Goal: Transaction & Acquisition: Register for event/course

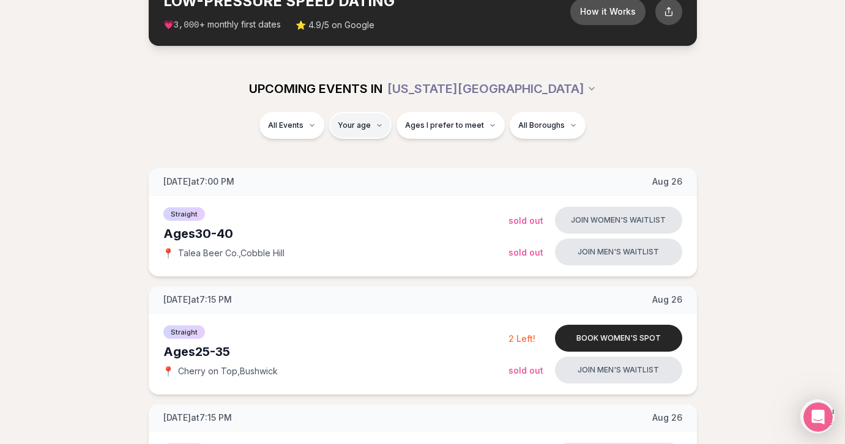
scroll to position [89, 0]
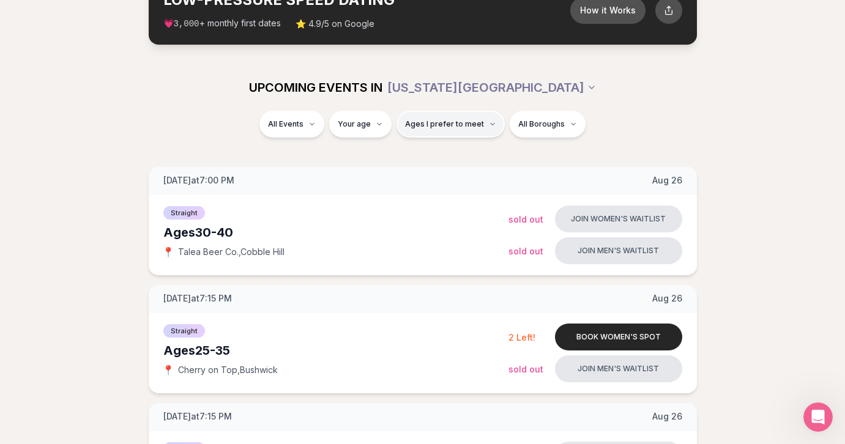
click at [420, 128] on span "Ages I prefer to meet" at bounding box center [444, 124] width 79 height 10
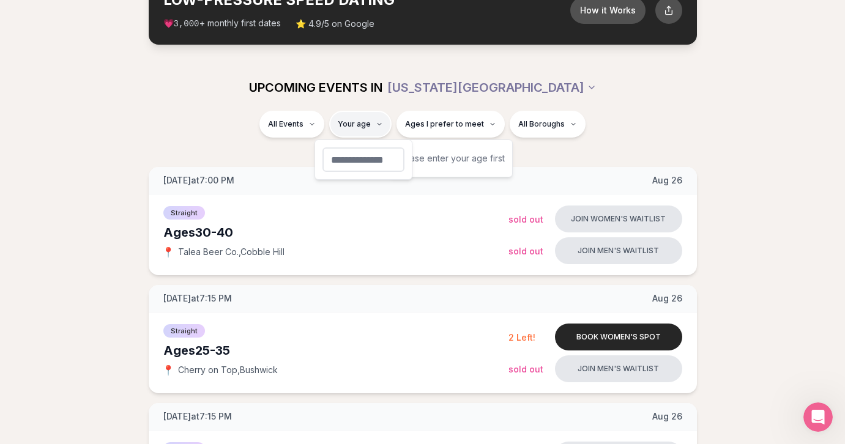
type input "**"
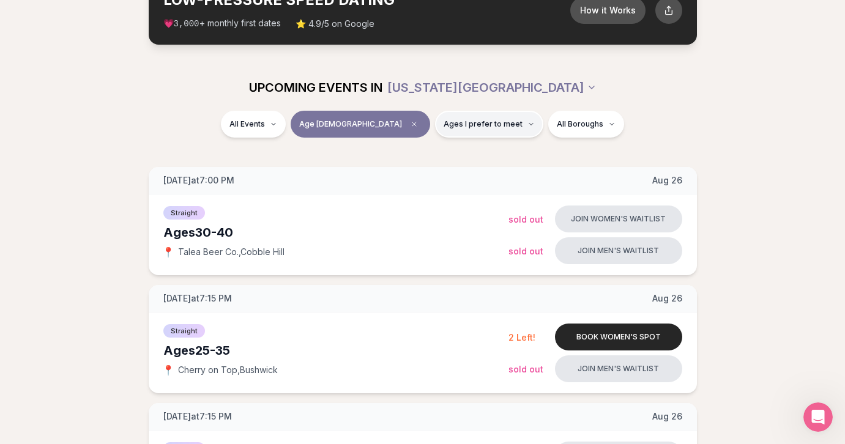
click at [444, 124] on span "Ages I prefer to meet" at bounding box center [483, 124] width 79 height 10
click at [405, 152] on button "Younger than me" at bounding box center [403, 154] width 10 height 10
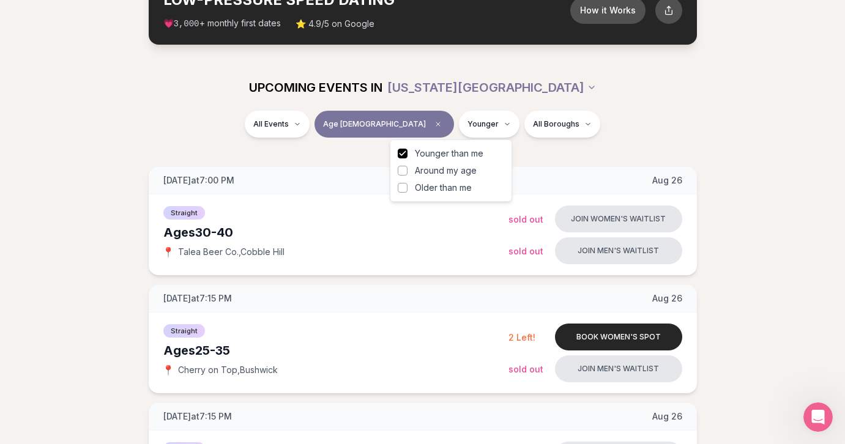
click at [401, 168] on button "Around my age" at bounding box center [403, 171] width 10 height 10
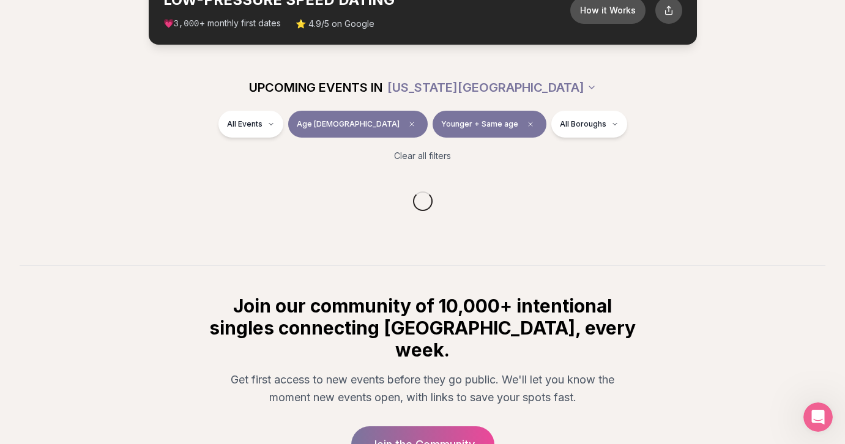
click at [372, 165] on section "UPCOMING EVENTS IN NEW YORK CITY All Events Age 36 Younger + Same age All Borou…" at bounding box center [422, 164] width 845 height 201
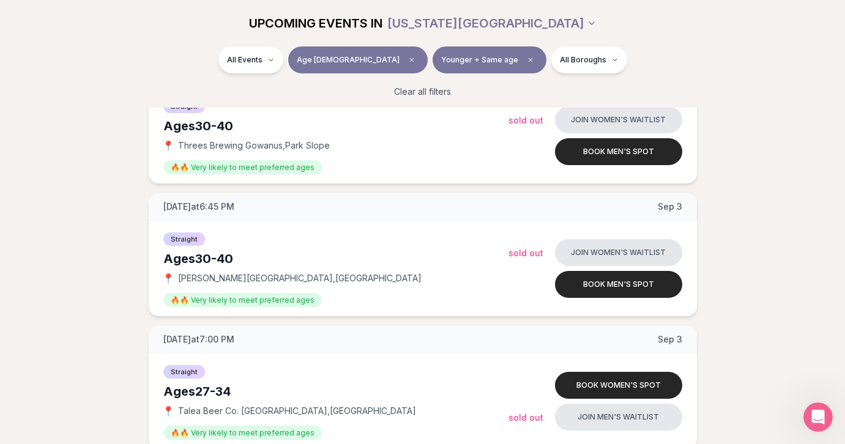
scroll to position [1402, 0]
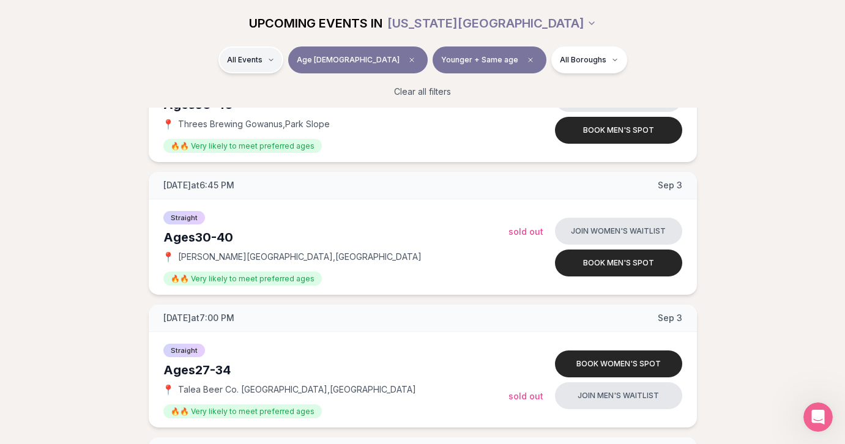
click at [271, 86] on span "Straight" at bounding box center [267, 92] width 31 height 12
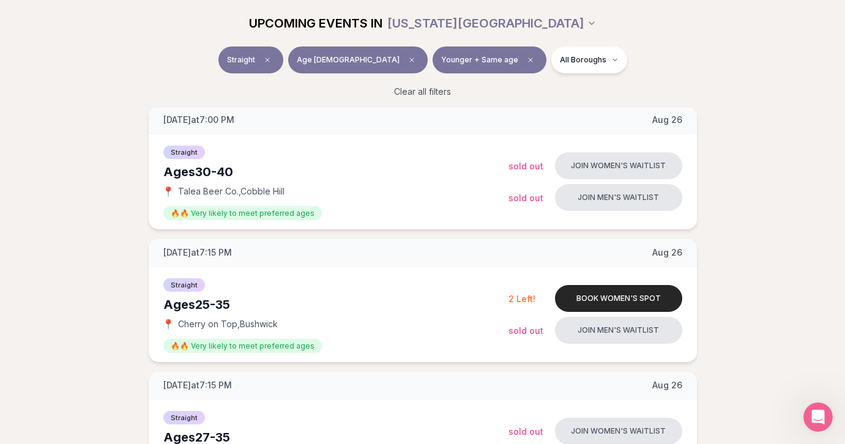
scroll to position [147, 0]
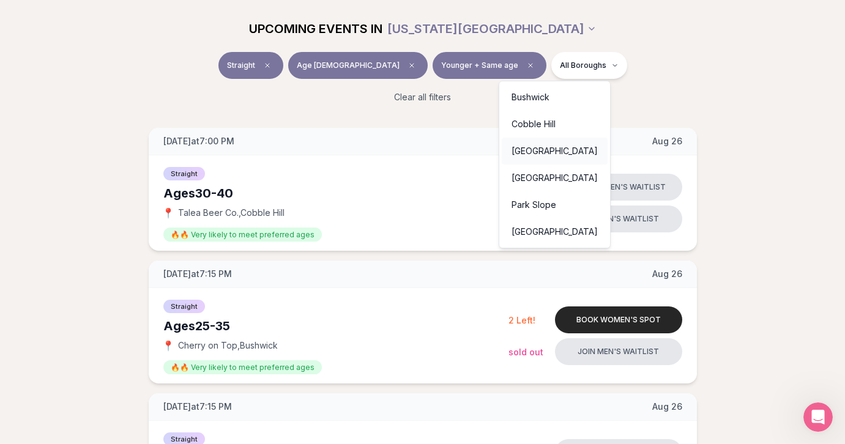
click at [539, 151] on div "East Village" at bounding box center [555, 151] width 106 height 27
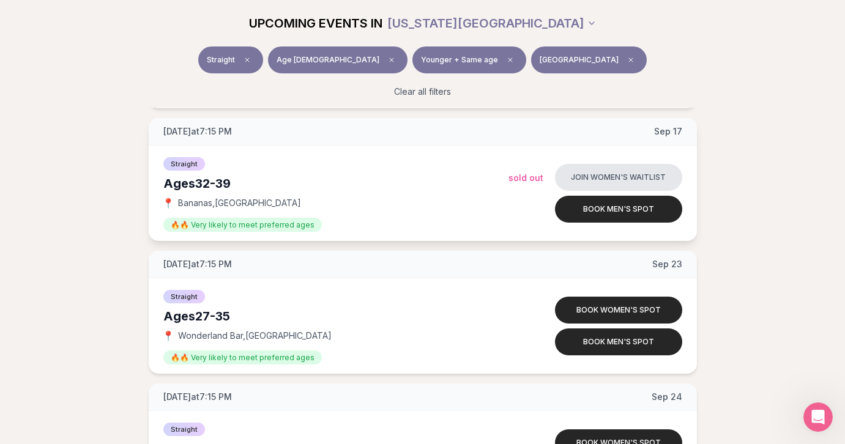
scroll to position [818, 0]
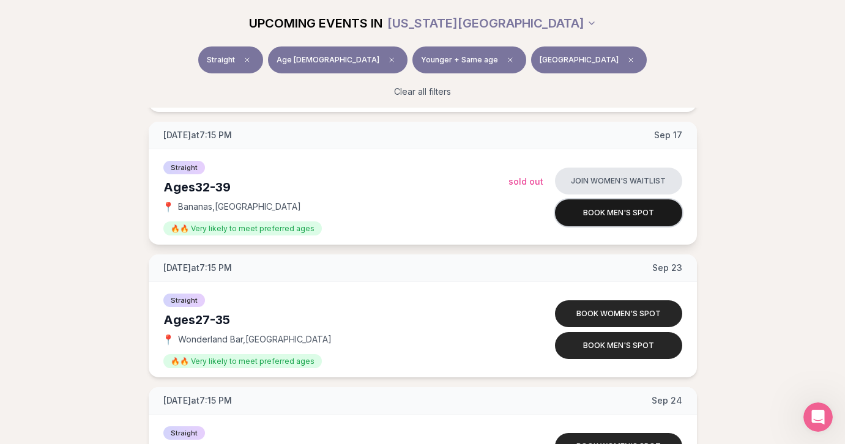
click at [624, 218] on button "Book men's spot" at bounding box center [618, 213] width 127 height 27
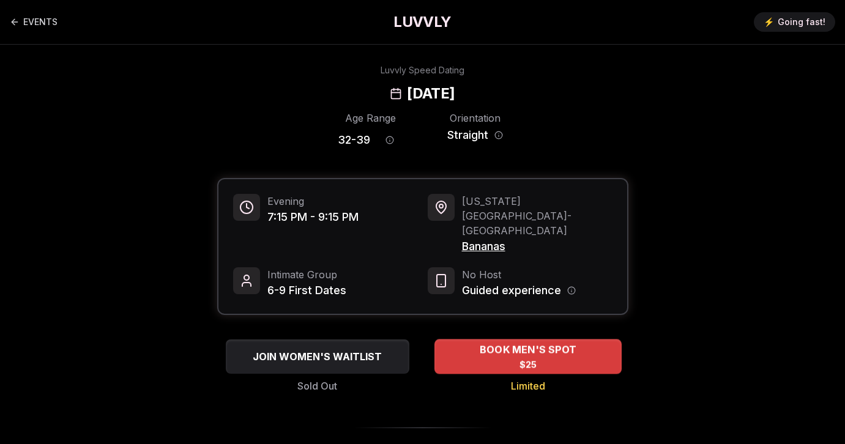
click at [499, 343] on span "BOOK MEN'S SPOT" at bounding box center [528, 350] width 102 height 15
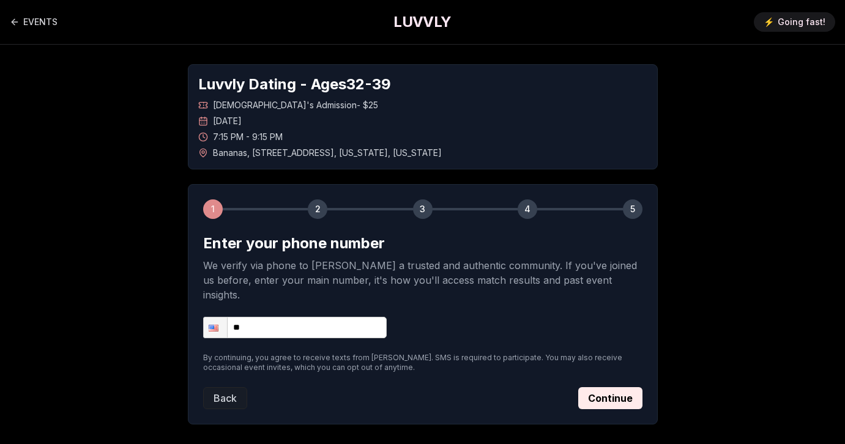
click at [304, 317] on input "**" at bounding box center [295, 327] width 184 height 21
type input "**********"
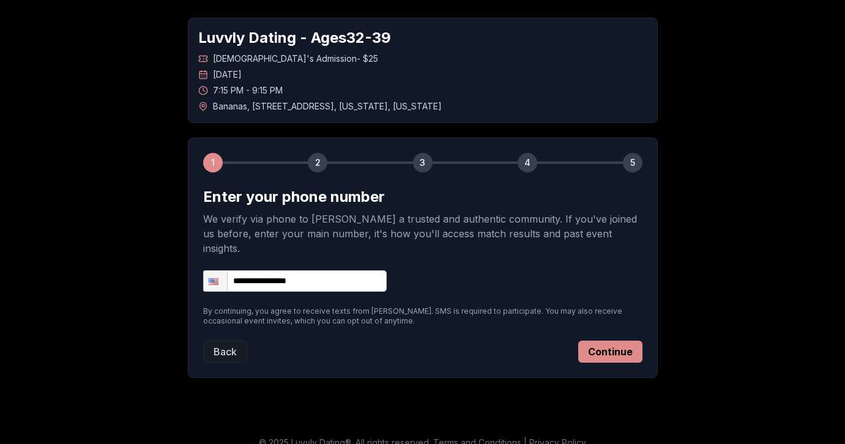
click at [613, 341] on button "Continue" at bounding box center [610, 352] width 64 height 22
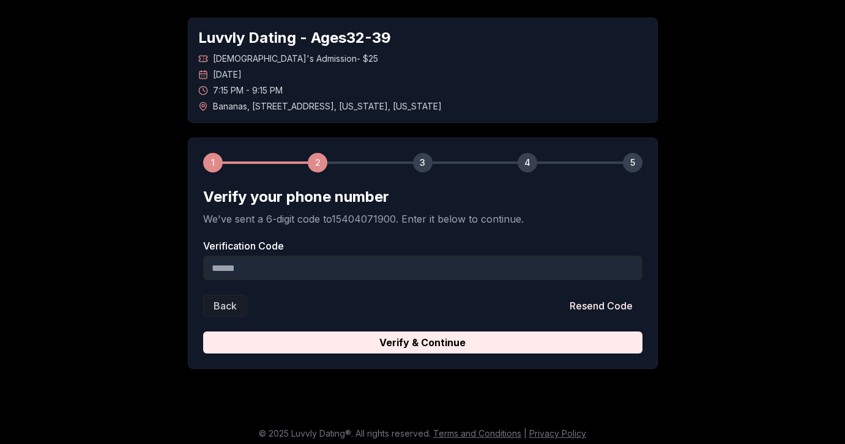
click at [344, 267] on input "Verification Code" at bounding box center [422, 268] width 439 height 24
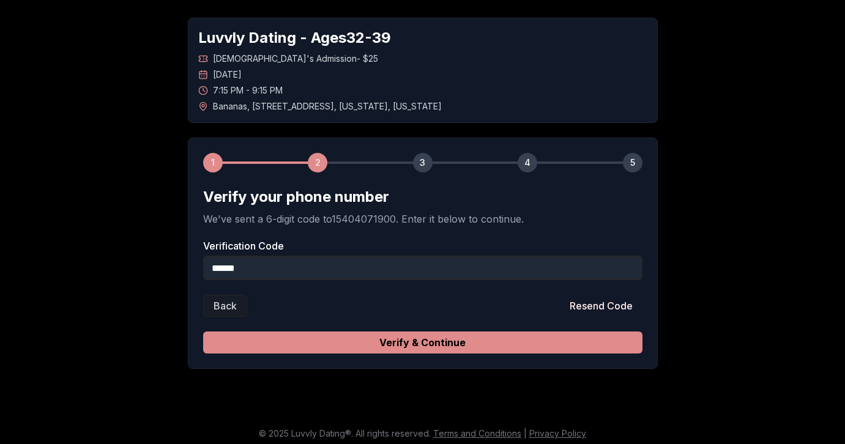
type input "******"
click at [443, 340] on button "Verify & Continue" at bounding box center [422, 343] width 439 height 22
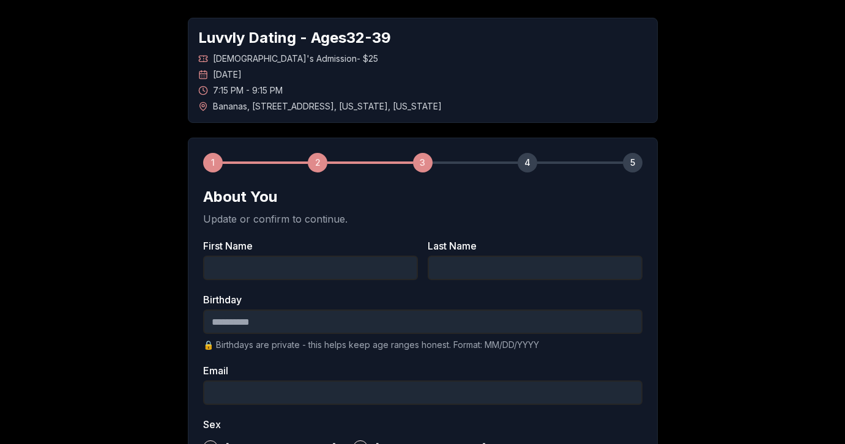
click at [361, 263] on input "First Name" at bounding box center [310, 268] width 215 height 24
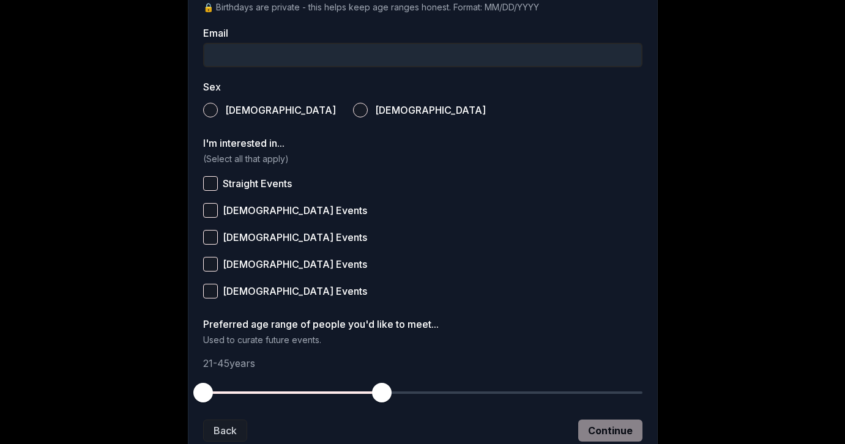
scroll to position [390, 0]
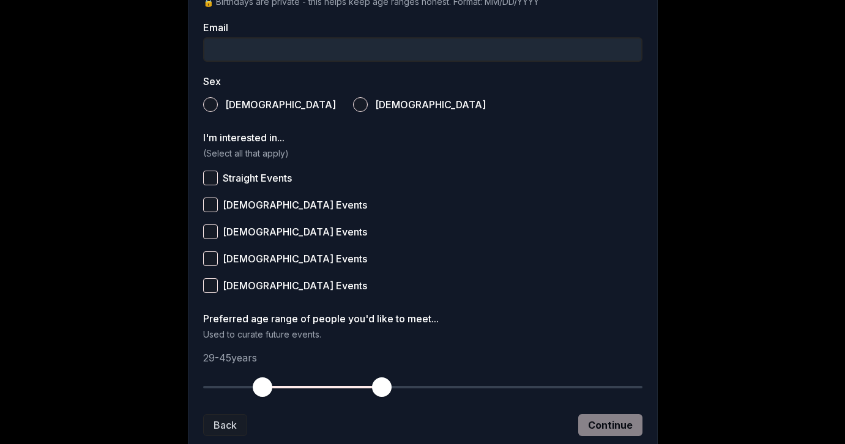
drag, startPoint x: 204, startPoint y: 383, endPoint x: 259, endPoint y: 392, distance: 55.1
click at [259, 392] on span "button" at bounding box center [263, 388] width 20 height 20
click at [375, 392] on span "button" at bounding box center [374, 388] width 20 height 20
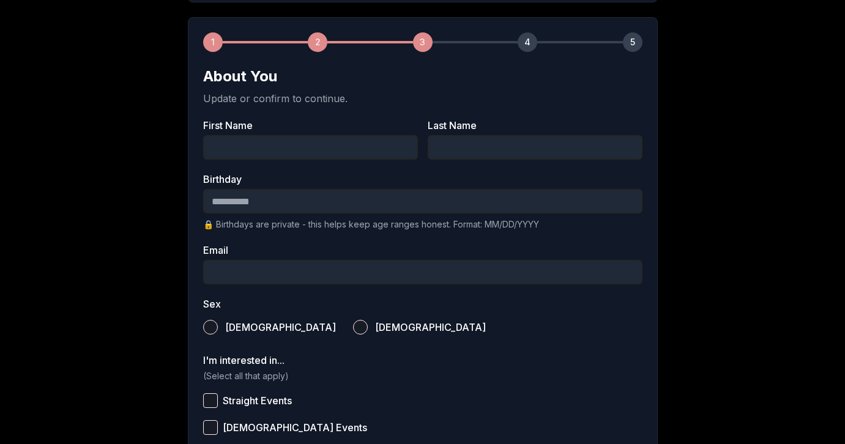
scroll to position [149, 0]
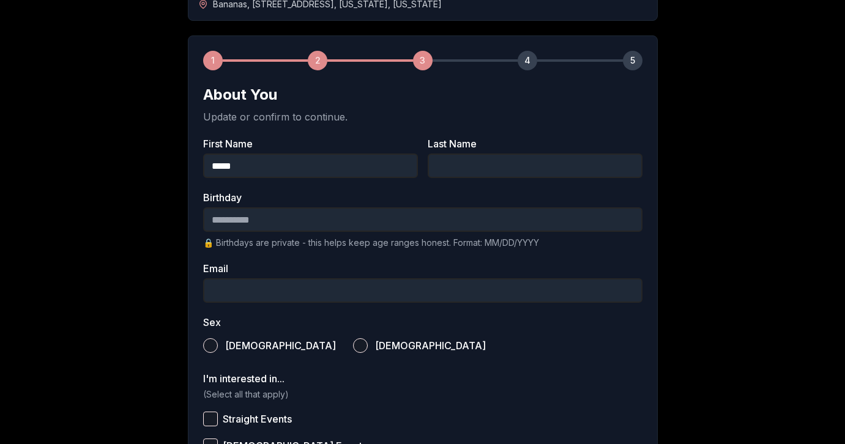
type input "******"
type input "*******"
type input "**********"
type input "******"
click at [203, 225] on input "Birthday" at bounding box center [422, 219] width 439 height 24
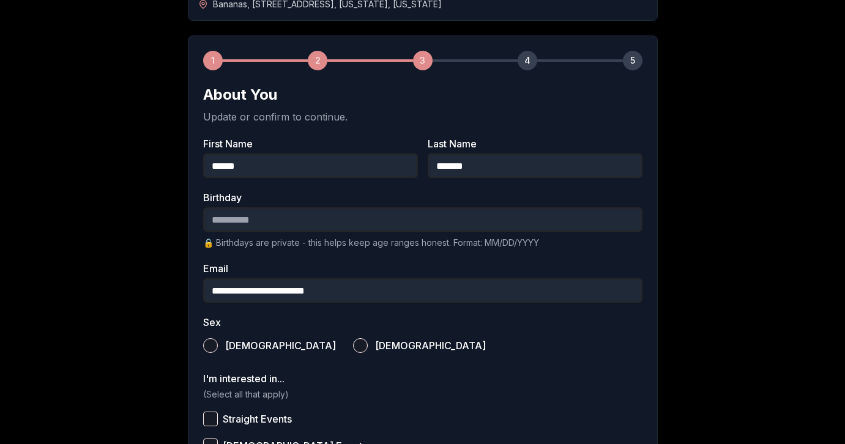
type input "**********"
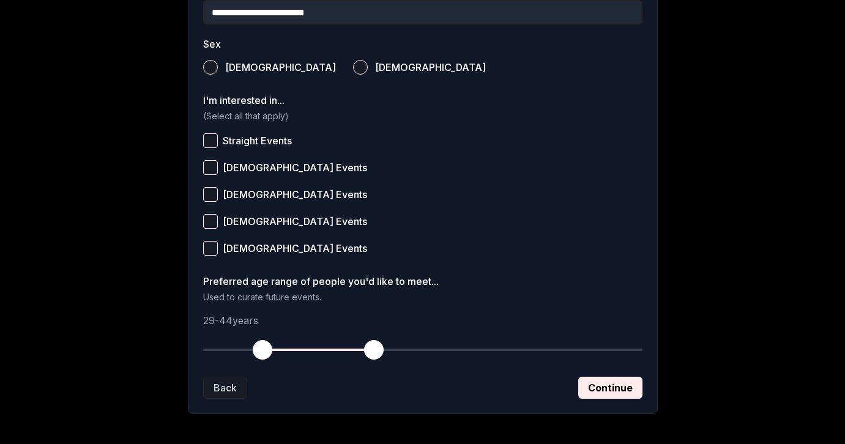
scroll to position [428, 0]
click at [257, 348] on span "button" at bounding box center [255, 350] width 20 height 20
drag, startPoint x: 256, startPoint y: 348, endPoint x: 248, endPoint y: 348, distance: 7.3
click at [248, 348] on span "button" at bounding box center [248, 350] width 20 height 20
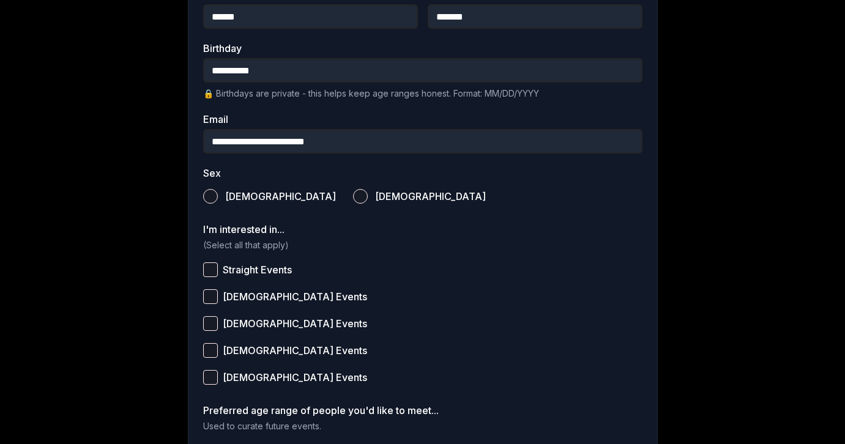
scroll to position [289, 0]
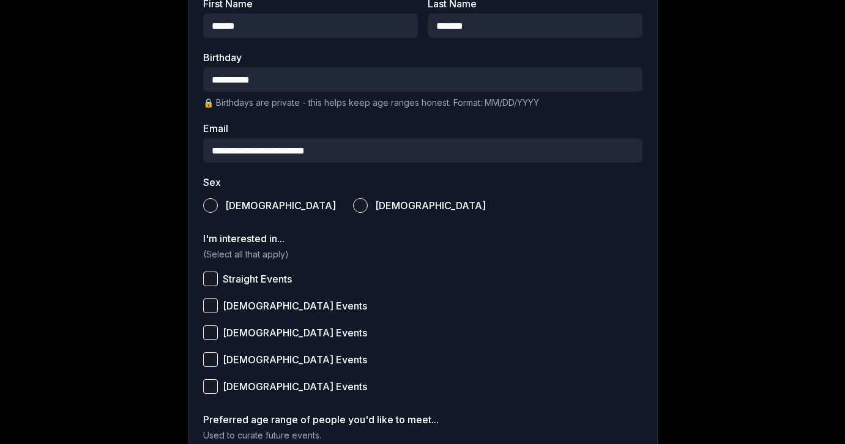
click at [213, 206] on button "Male" at bounding box center [210, 205] width 15 height 15
click at [214, 278] on button "Straight Events" at bounding box center [210, 279] width 15 height 15
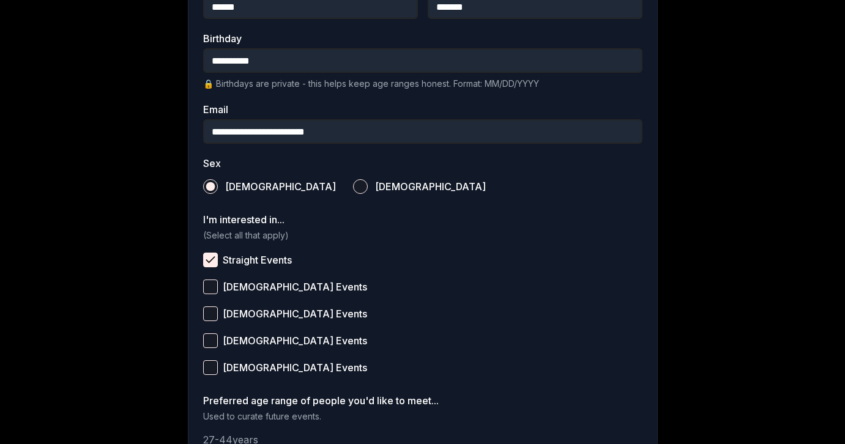
scroll to position [478, 0]
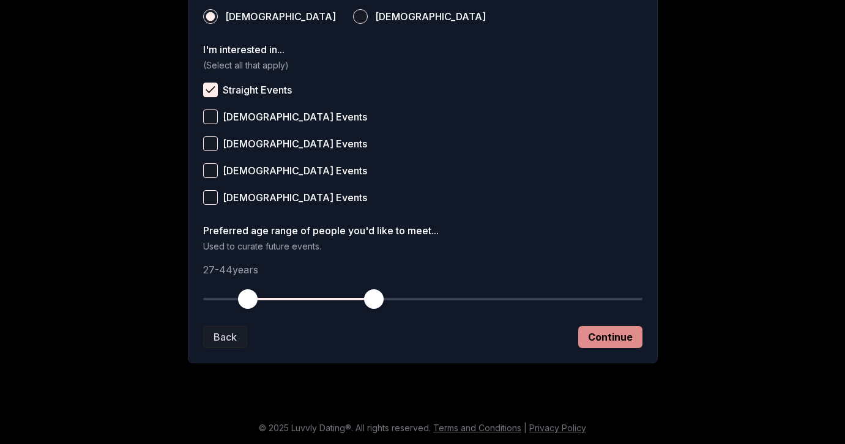
click at [608, 338] on button "Continue" at bounding box center [610, 337] width 64 height 22
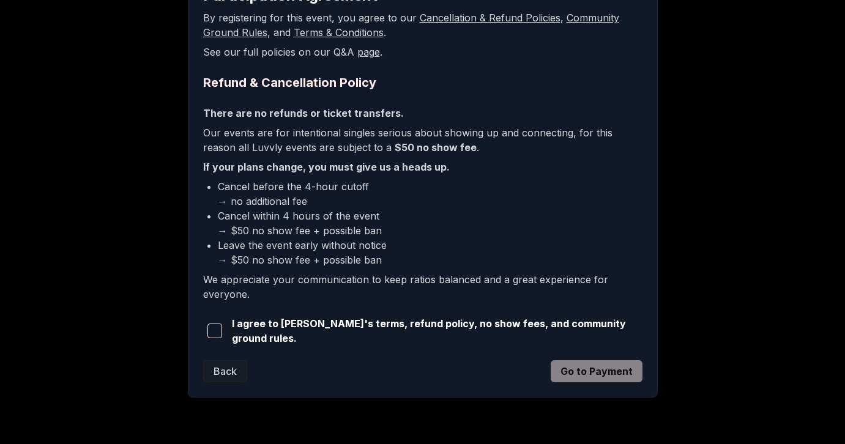
scroll to position [250, 0]
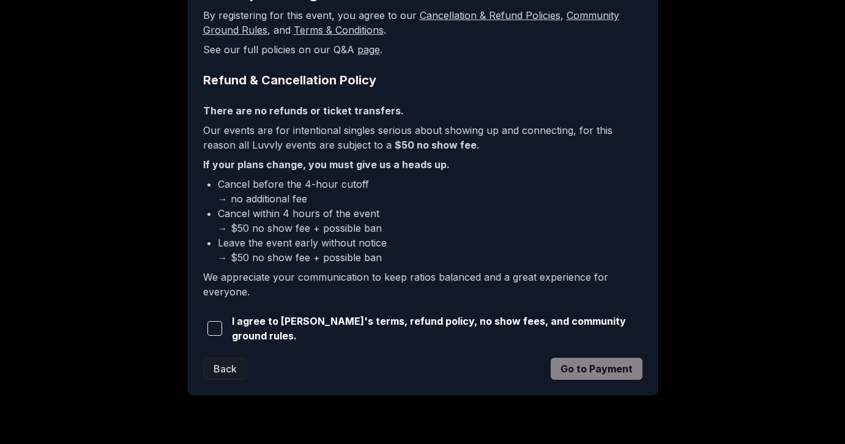
click at [217, 327] on span "button" at bounding box center [214, 328] width 15 height 15
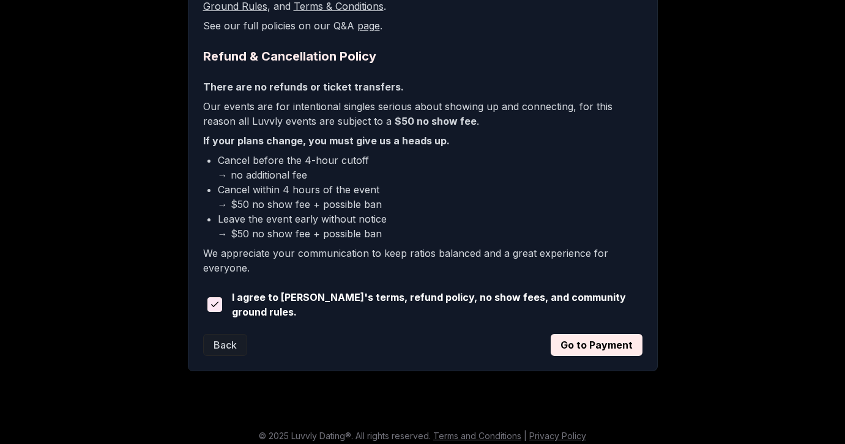
scroll to position [278, 0]
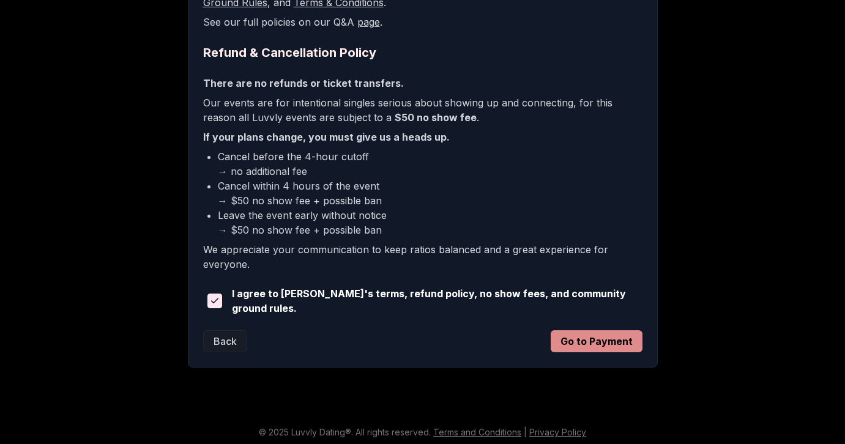
click at [577, 340] on button "Go to Payment" at bounding box center [597, 341] width 92 height 22
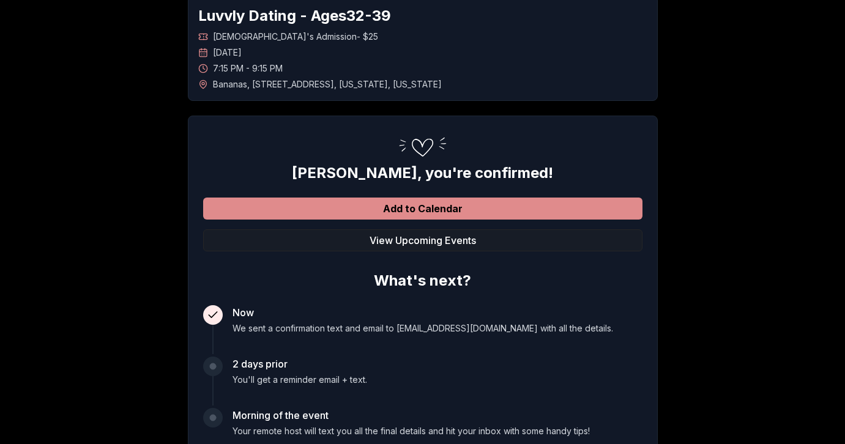
scroll to position [67, 0]
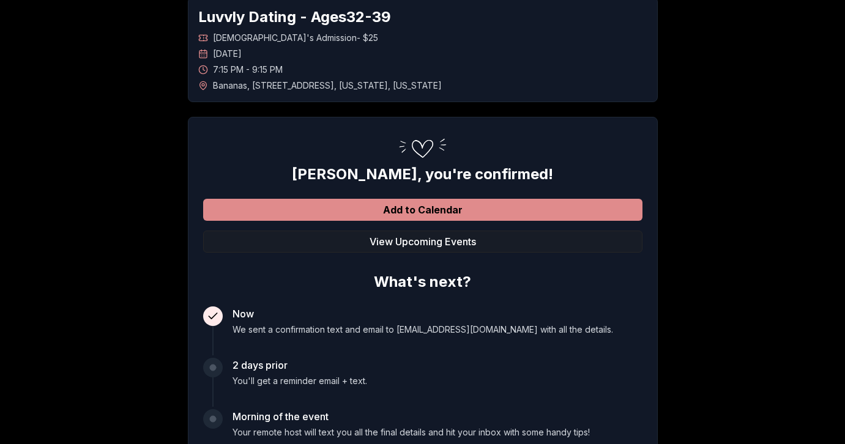
click at [480, 204] on button "Add to Calendar" at bounding box center [422, 210] width 439 height 22
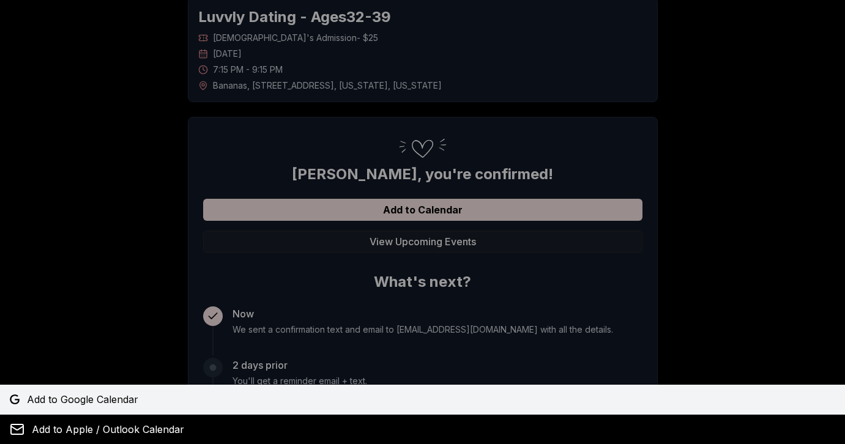
click at [119, 392] on span "Add to Google Calendar" at bounding box center [82, 399] width 111 height 15
